Goal: Transaction & Acquisition: Purchase product/service

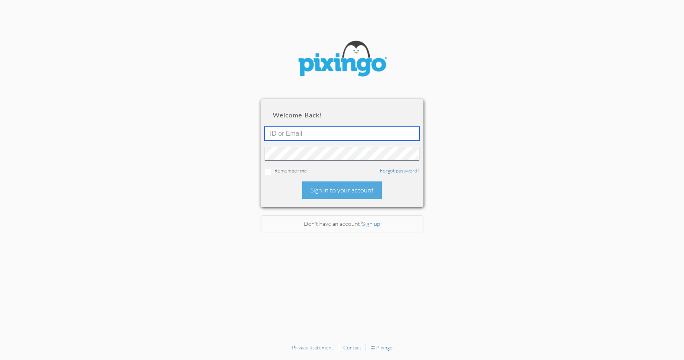
click at [304, 132] on input "text" at bounding box center [342, 134] width 155 height 14
type input "[EMAIL_ADDRESS][PERSON_NAME][DOMAIN_NAME]"
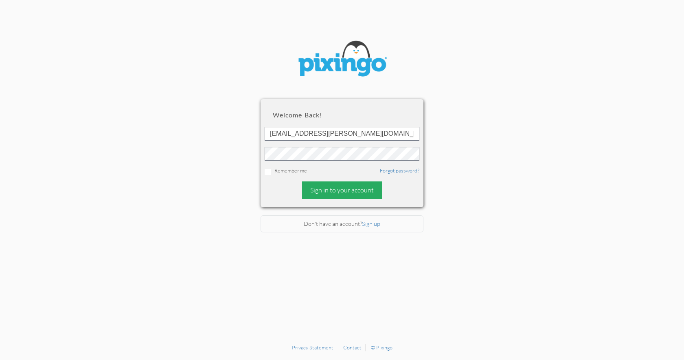
click at [326, 189] on div "Sign in to your account" at bounding box center [342, 190] width 80 height 18
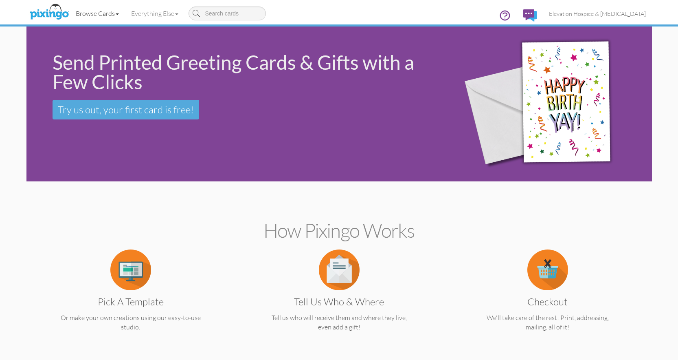
click at [108, 11] on link "Browse Cards" at bounding box center [97, 13] width 55 height 20
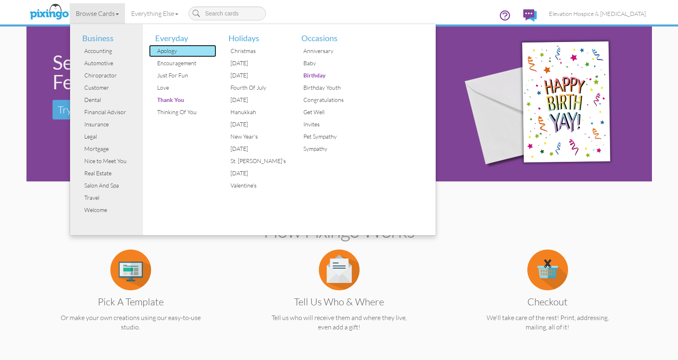
click at [163, 49] on div "Apology" at bounding box center [185, 51] width 61 height 12
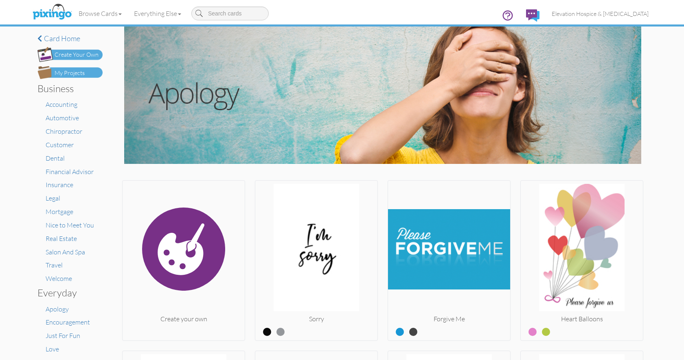
click at [81, 56] on div "Create Your Own" at bounding box center [77, 55] width 44 height 9
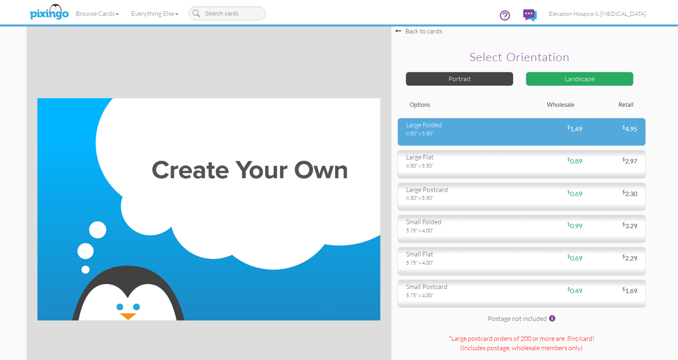
click at [429, 128] on div "large folded" at bounding box center [461, 124] width 110 height 9
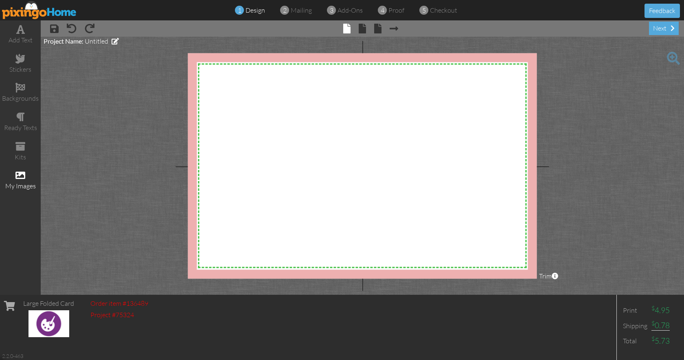
click at [24, 177] on span at bounding box center [20, 175] width 10 height 10
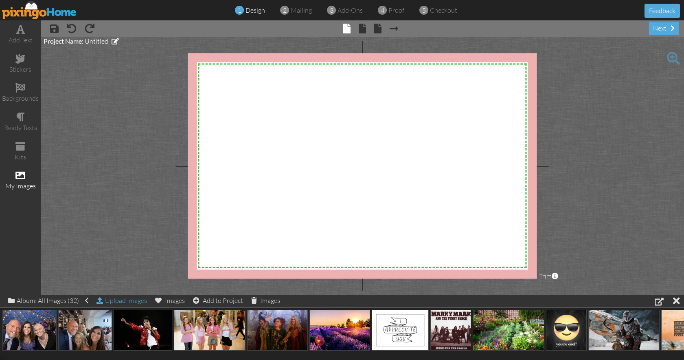
click at [112, 298] on div "Upload Images" at bounding box center [122, 300] width 51 height 12
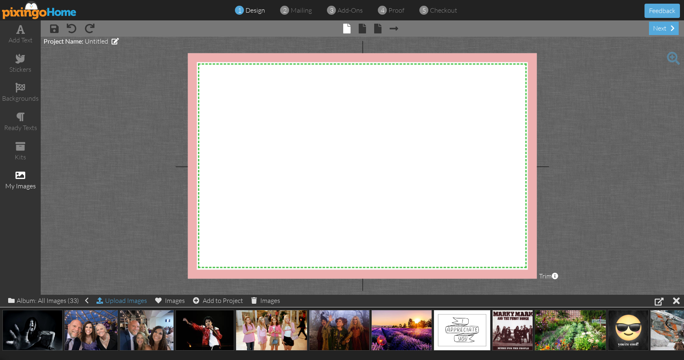
click at [117, 299] on div "Upload Images" at bounding box center [122, 300] width 51 height 12
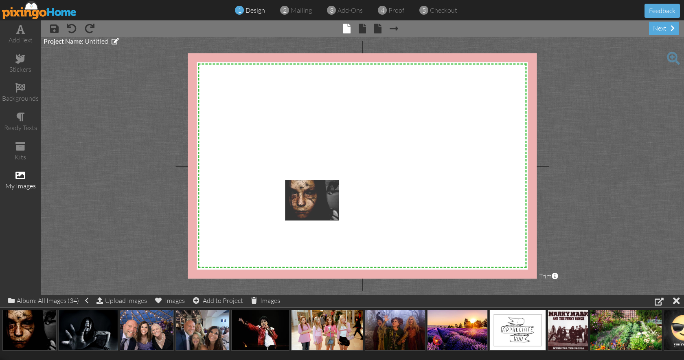
drag, startPoint x: 39, startPoint y: 323, endPoint x: 321, endPoint y: 193, distance: 310.9
click at [321, 193] on body "1 design 2 mailing 3 add-ons 4 proof 5 checkout Feedback add text stickers back…" at bounding box center [342, 180] width 684 height 360
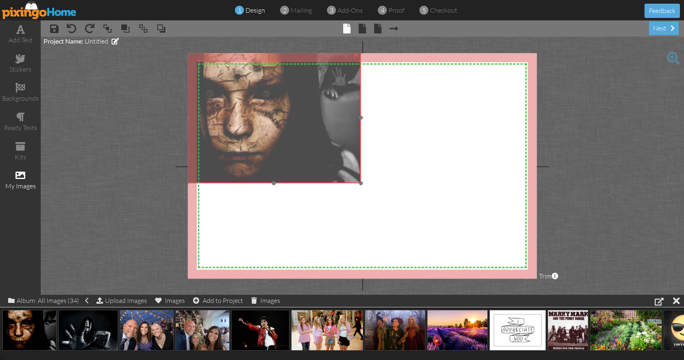
drag, startPoint x: 321, startPoint y: 193, endPoint x: 223, endPoint y: 66, distance: 161.2
click at [223, 66] on img at bounding box center [274, 117] width 175 height 131
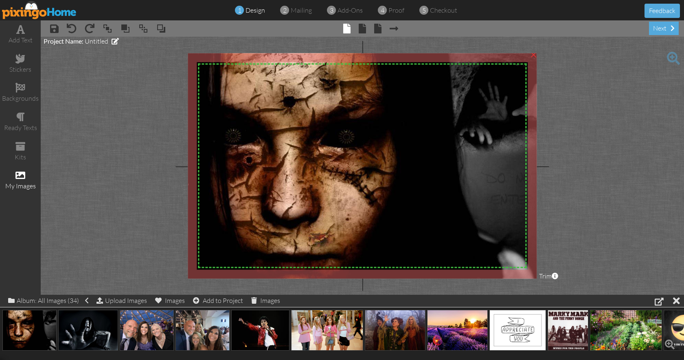
drag, startPoint x: 361, startPoint y: 182, endPoint x: 680, endPoint y: 316, distance: 346.0
click at [680, 294] on div "add text stickers backgrounds ready texts kits my images × save × undo × redo ×…" at bounding box center [342, 157] width 684 height 274
click at [363, 30] on span at bounding box center [362, 29] width 7 height 10
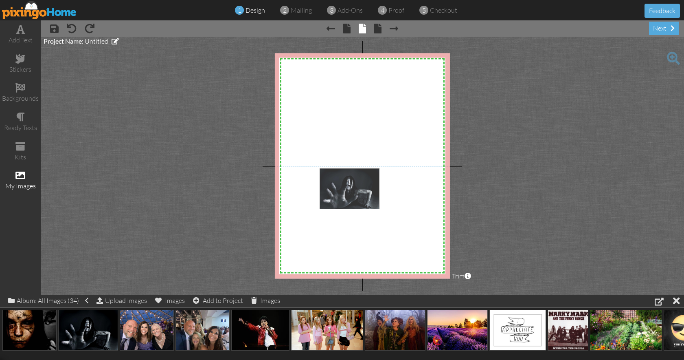
drag, startPoint x: 87, startPoint y: 325, endPoint x: 364, endPoint y: 169, distance: 318.4
click at [364, 169] on body "1 design 2 mailing 3 add-ons 4 proof 5 checkout Feedback add text stickers back…" at bounding box center [342, 180] width 684 height 360
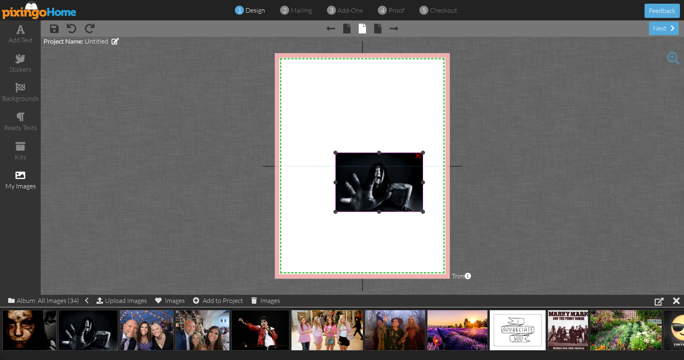
click at [374, 166] on img at bounding box center [380, 182] width 88 height 59
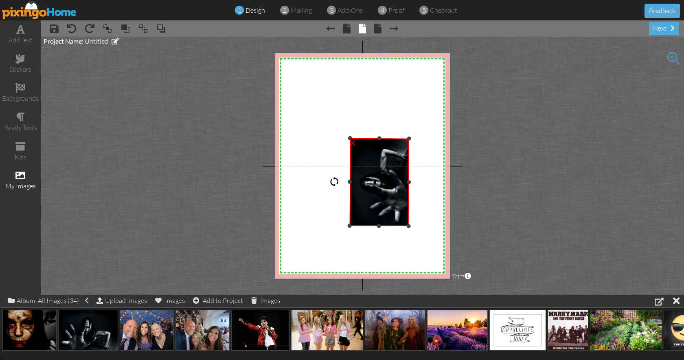
drag, startPoint x: 381, startPoint y: 138, endPoint x: 312, endPoint y: 182, distance: 81.5
click at [312, 182] on div "X X X X X X X X X X X X X X X X X X X X X X X X X X X X X X X X X X X X X X X X…" at bounding box center [362, 165] width 175 height 225
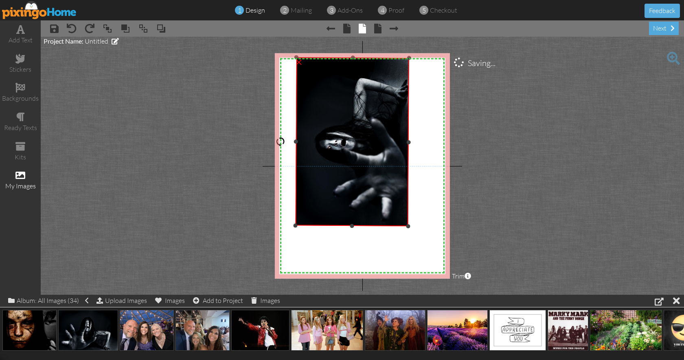
drag, startPoint x: 349, startPoint y: 138, endPoint x: 295, endPoint y: 71, distance: 86.3
click at [295, 71] on div "×" at bounding box center [352, 141] width 114 height 169
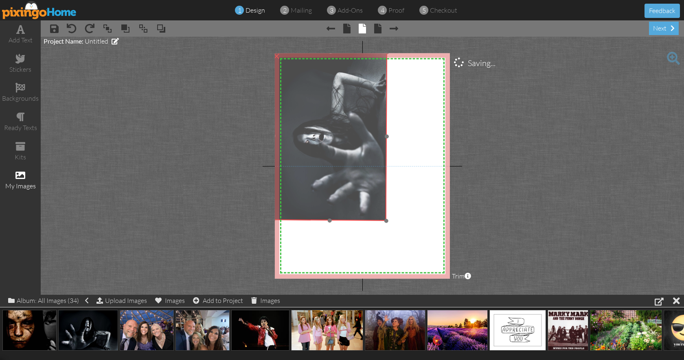
drag, startPoint x: 309, startPoint y: 94, endPoint x: 287, endPoint y: 89, distance: 22.7
click at [287, 89] on img at bounding box center [330, 135] width 114 height 169
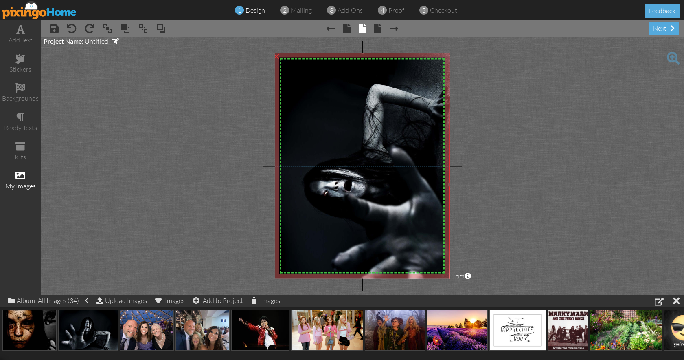
drag, startPoint x: 386, startPoint y: 220, endPoint x: 450, endPoint y: 273, distance: 83.2
click at [450, 273] on div "×" at bounding box center [361, 183] width 179 height 265
click at [23, 32] on span at bounding box center [20, 29] width 9 height 10
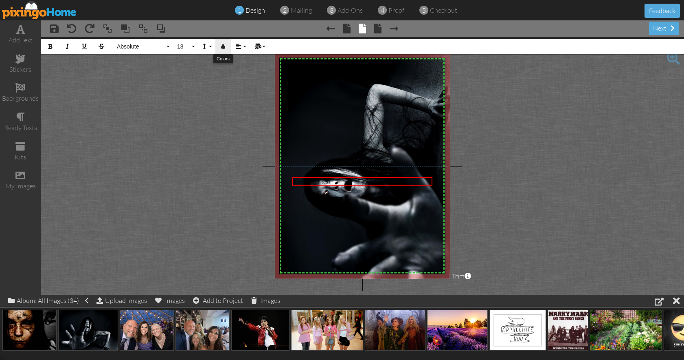
click at [225, 47] on icon "button" at bounding box center [223, 47] width 6 height 6
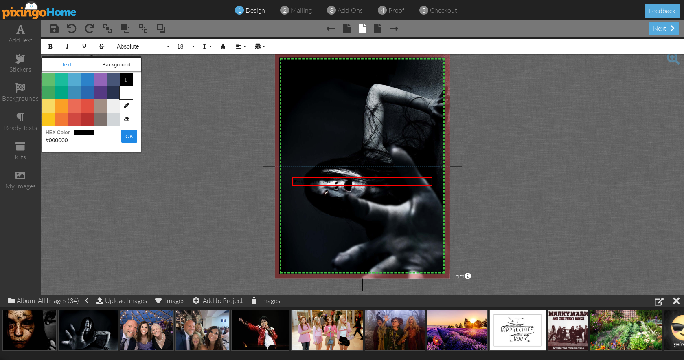
click at [123, 93] on span "Color #FFFFFF" at bounding box center [126, 92] width 13 height 13
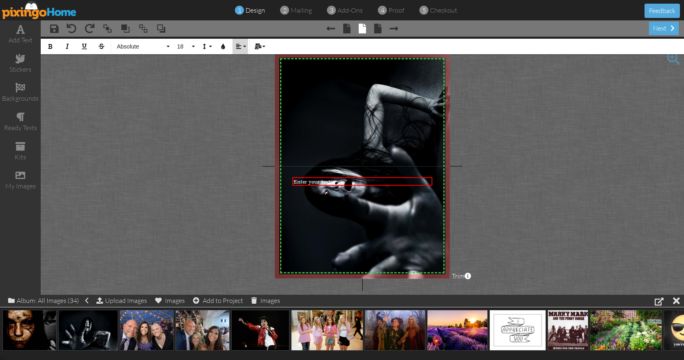
click at [239, 45] on icon "button" at bounding box center [239, 47] width 6 height 6
click at [244, 73] on link "[GEOGRAPHIC_DATA]" at bounding box center [245, 76] width 25 height 12
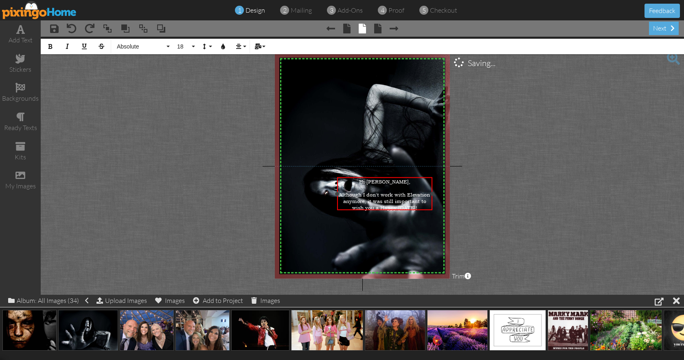
drag, startPoint x: 293, startPoint y: 191, endPoint x: 338, endPoint y: 190, distance: 44.8
click at [338, 190] on div "Hi [PERSON_NAME], ​ Although I don't work with Elevation anymore, it was still …" at bounding box center [384, 193] width 95 height 33
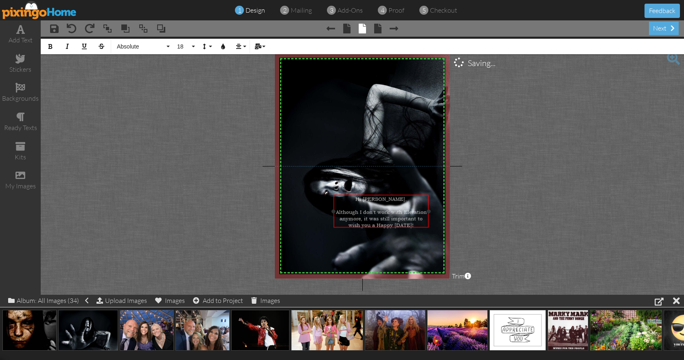
drag, startPoint x: 380, startPoint y: 176, endPoint x: 376, endPoint y: 194, distance: 18.3
click at [376, 194] on div at bounding box center [381, 210] width 99 height 37
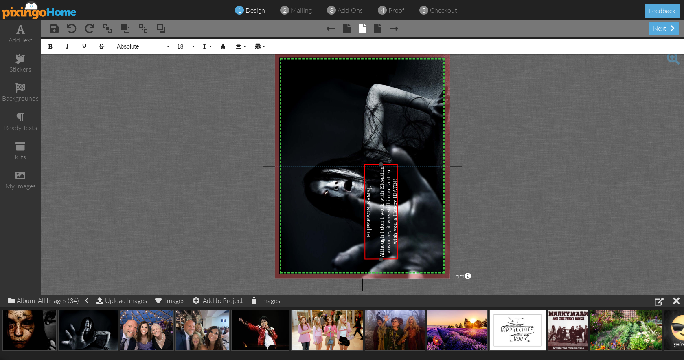
drag, startPoint x: 380, startPoint y: 180, endPoint x: 345, endPoint y: 211, distance: 47.6
click at [345, 211] on div at bounding box center [349, 212] width 10 height 10
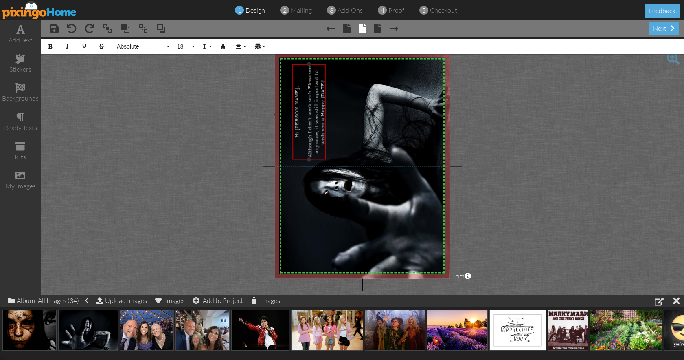
drag, startPoint x: 365, startPoint y: 189, endPoint x: 293, endPoint y: 90, distance: 123.1
click at [293, 90] on div "Hi [PERSON_NAME], ​ Although I don't work with Elevation anymore, it was still …" at bounding box center [309, 111] width 35 height 95
drag, startPoint x: 326, startPoint y: 71, endPoint x: 331, endPoint y: 64, distance: 8.1
click at [331, 64] on div "Hi [PERSON_NAME], ​ Although I don't work with Elevation anymore, it was still …" at bounding box center [315, 111] width 48 height 95
click at [419, 105] on img at bounding box center [361, 183] width 179 height 265
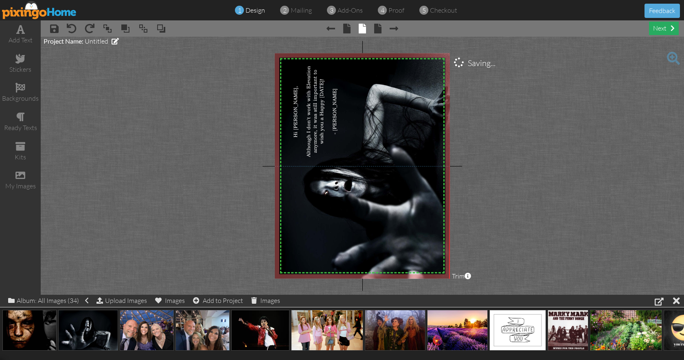
click at [666, 27] on div "next" at bounding box center [664, 28] width 30 height 13
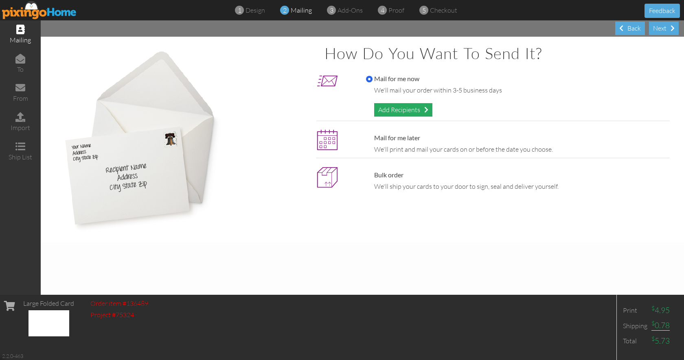
click at [390, 109] on div "Add Recipients" at bounding box center [403, 109] width 58 height 13
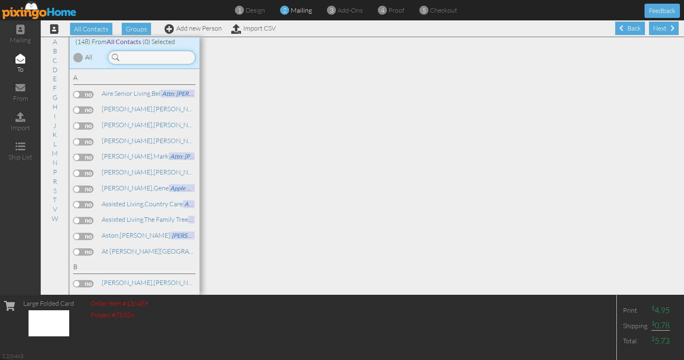
click at [186, 56] on input at bounding box center [152, 58] width 88 height 14
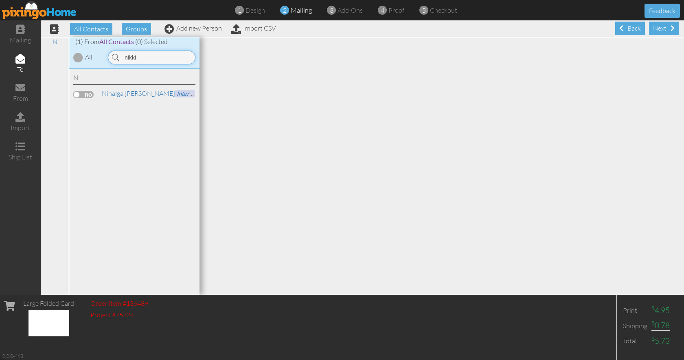
type input "nikki"
click at [83, 92] on label at bounding box center [83, 94] width 20 height 7
click at [0, 0] on input "checkbox" at bounding box center [0, 0] width 0 height 0
click at [659, 29] on div "Next" at bounding box center [664, 28] width 30 height 13
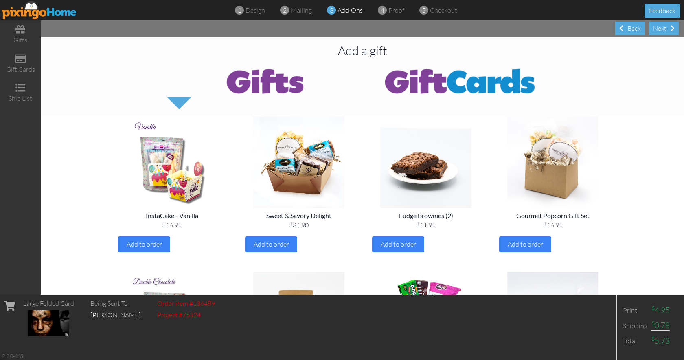
click at [659, 29] on div "Next" at bounding box center [664, 28] width 30 height 13
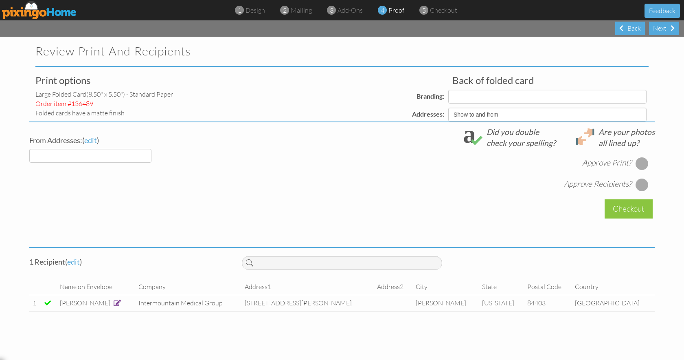
select select "object:2303"
select select "object:2306"
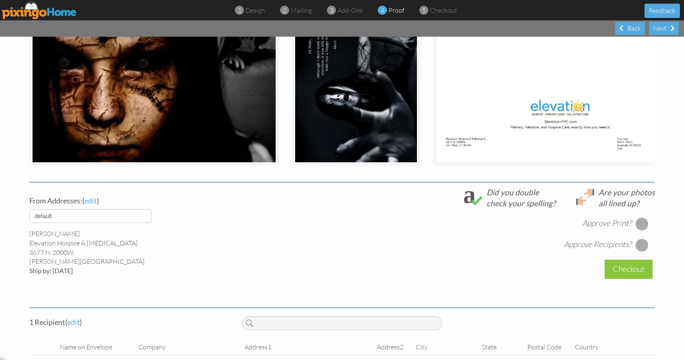
scroll to position [160, 0]
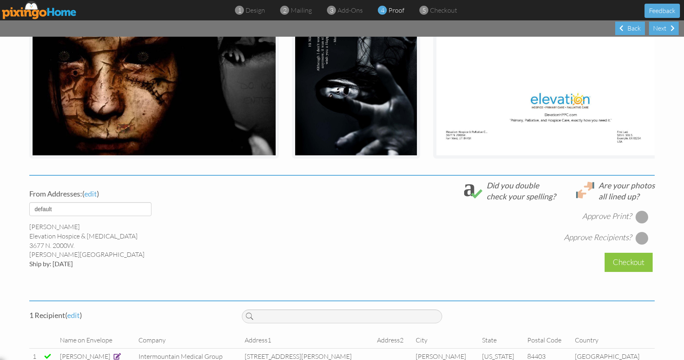
click at [643, 223] on div at bounding box center [642, 216] width 13 height 13
click at [639, 244] on div at bounding box center [642, 237] width 13 height 13
click at [89, 198] on span "edit" at bounding box center [90, 193] width 13 height 9
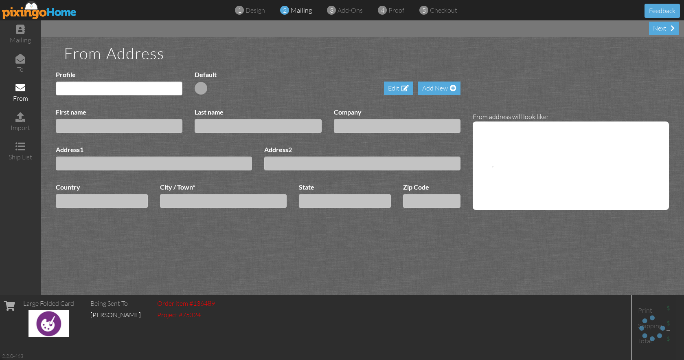
type input "Elevation Hospice &"
type input "[MEDICAL_DATA]"
type input "[PERSON_NAME]"
type input "3677 N. 2000W."
select select "object:2360"
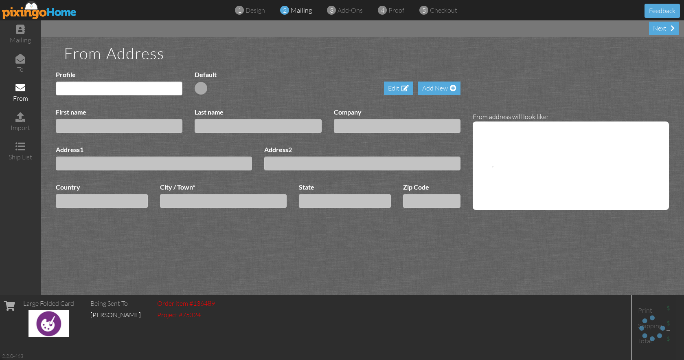
type input "[PERSON_NAME] West"
type input "84414"
select select "object:2607"
select select "object:2609"
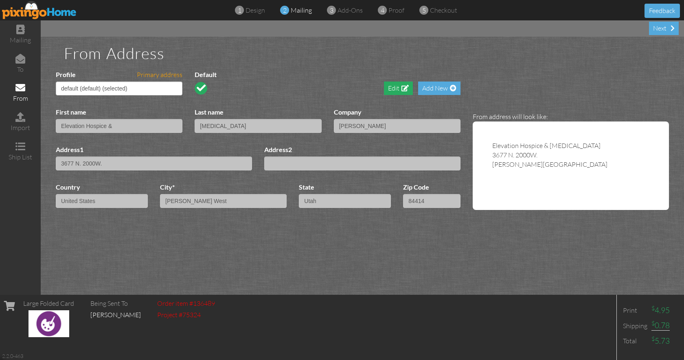
click at [395, 90] on div "Edit" at bounding box center [398, 87] width 29 height 13
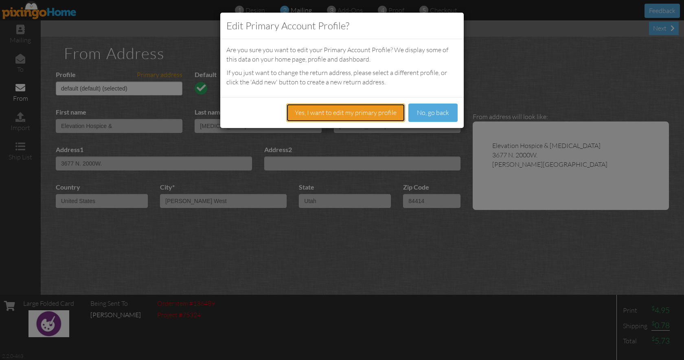
click at [356, 114] on button "Yes, I want to edit my primary profile" at bounding box center [345, 112] width 119 height 18
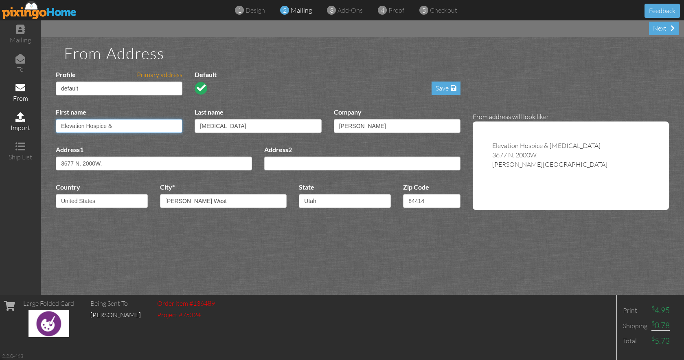
drag, startPoint x: 134, startPoint y: 125, endPoint x: 30, endPoint y: 119, distance: 104.5
click at [30, 119] on div "mailing to from import ship list Next From Address Profile Primary address defa…" at bounding box center [342, 157] width 684 height 274
drag, startPoint x: 123, startPoint y: 127, endPoint x: 34, endPoint y: 118, distance: 89.7
click at [56, 119] on input "Elevation Hospice &" at bounding box center [119, 126] width 127 height 14
type input "Mark"
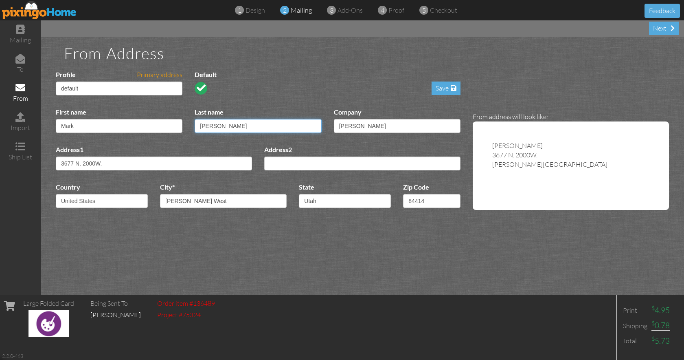
type input "[PERSON_NAME]"
drag, startPoint x: 395, startPoint y: 129, endPoint x: 303, endPoint y: 121, distance: 92.8
click at [334, 121] on input "[PERSON_NAME]" at bounding box center [397, 126] width 127 height 14
type input "1349"
type input "[US_EMPLOYER_IDENTIFICATION_NUMBER]"
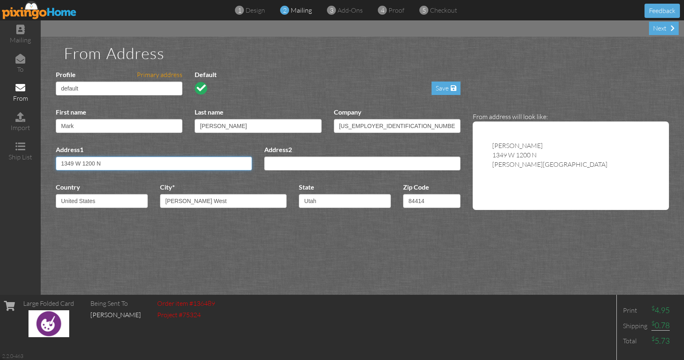
type input "1349 W 1200 N"
drag, startPoint x: 200, startPoint y: 203, endPoint x: 130, endPoint y: 183, distance: 72.6
click at [160, 194] on input "[PERSON_NAME] West" at bounding box center [223, 201] width 127 height 14
type input "[PERSON_NAME]"
type input "84041"
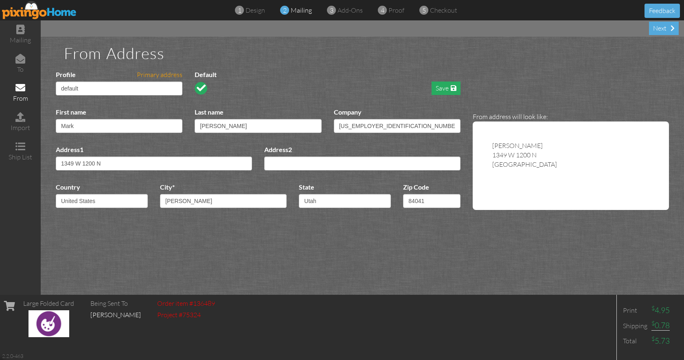
click at [442, 86] on div "Save" at bounding box center [446, 87] width 29 height 13
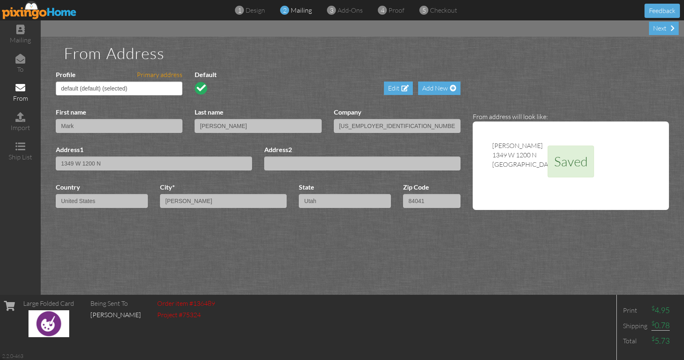
select select "object:2679"
click at [661, 27] on div "Next" at bounding box center [664, 28] width 30 height 13
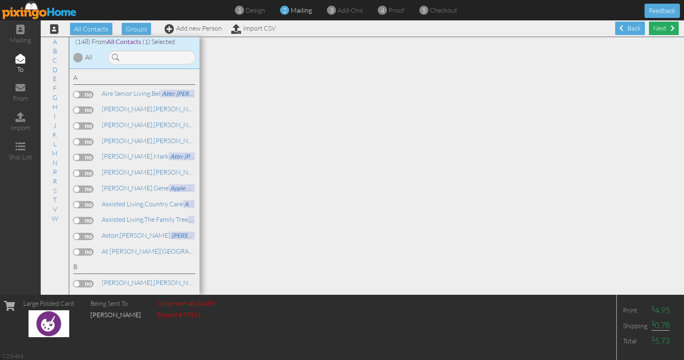
click at [652, 33] on div "Next" at bounding box center [664, 28] width 30 height 13
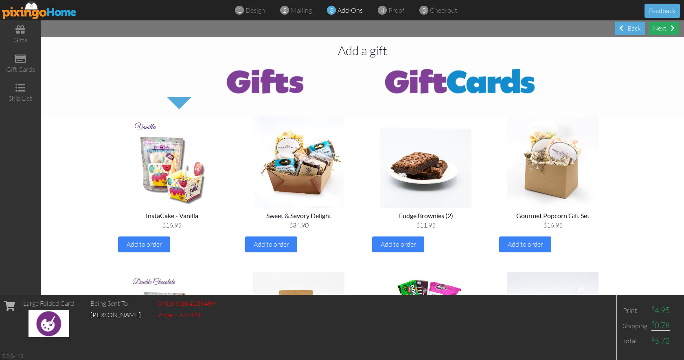
click at [663, 28] on div "Next" at bounding box center [664, 28] width 30 height 13
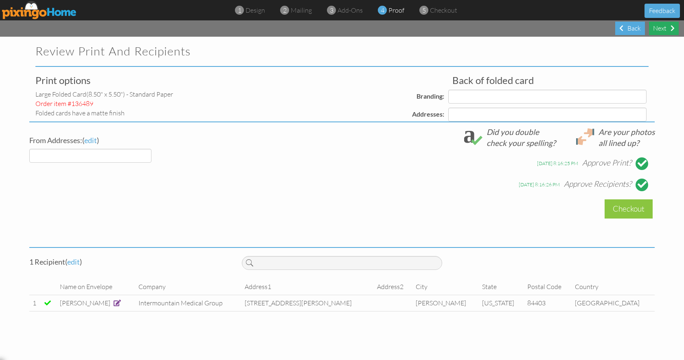
select select "object:3283"
select select "object:3286"
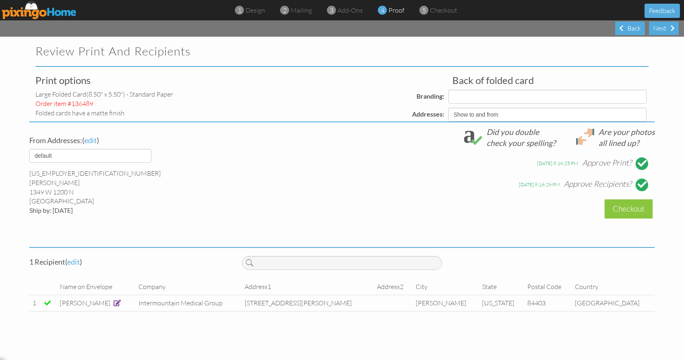
select select "object:3289"
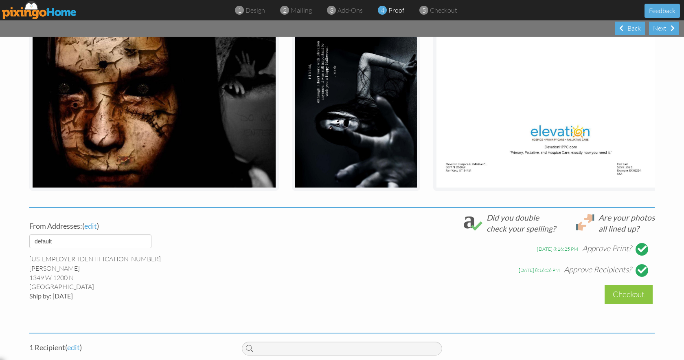
scroll to position [133, 0]
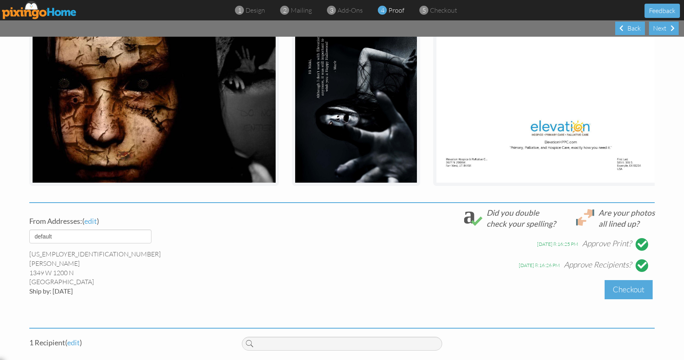
click at [621, 298] on div "Checkout" at bounding box center [629, 289] width 48 height 19
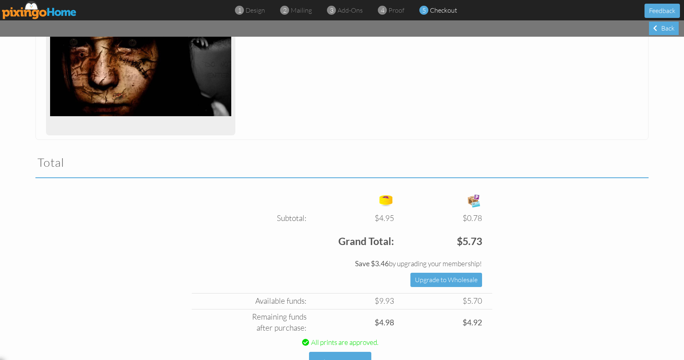
scroll to position [195, 0]
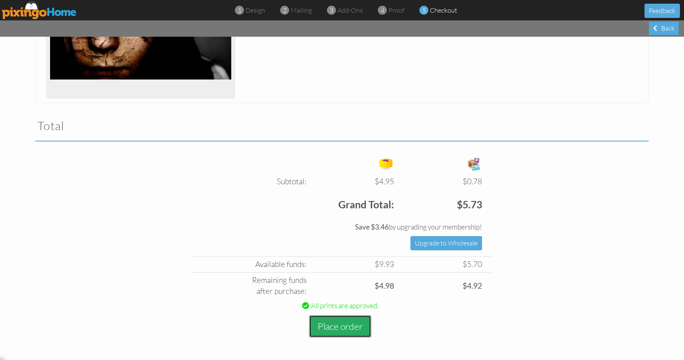
click at [348, 324] on button "Place order" at bounding box center [340, 326] width 62 height 22
